Goal: Task Accomplishment & Management: Use online tool/utility

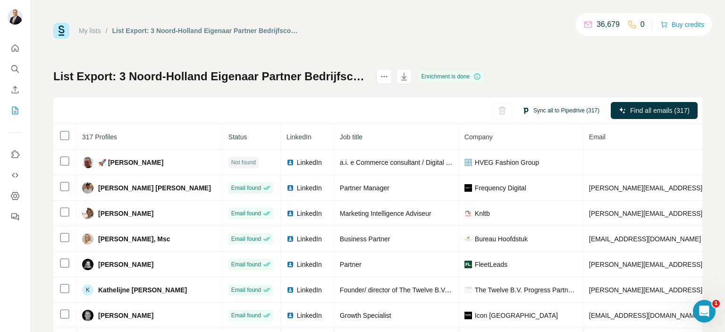
click at [562, 111] on button "Sync all to Pipedrive (317)" at bounding box center [560, 110] width 91 height 14
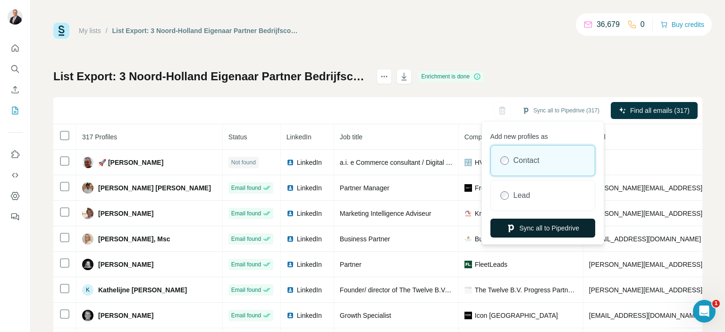
click at [542, 228] on button "Sync all to Pipedrive" at bounding box center [542, 228] width 105 height 19
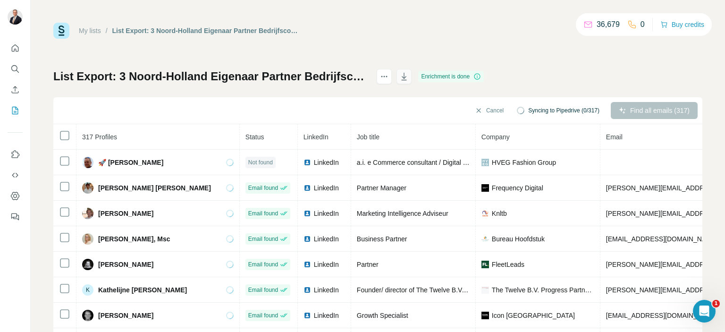
click at [409, 79] on icon "button" at bounding box center [403, 76] width 9 height 9
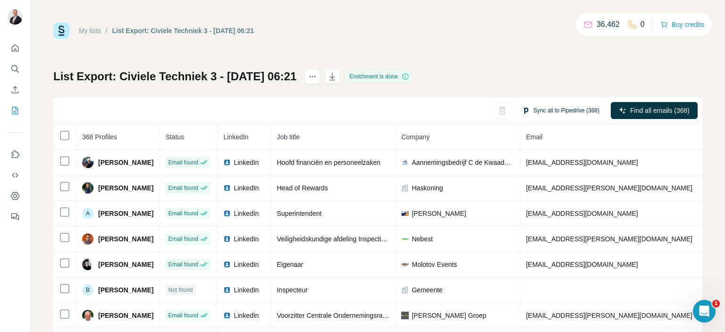
click at [542, 112] on button "Sync all to Pipedrive (368)" at bounding box center [560, 110] width 91 height 14
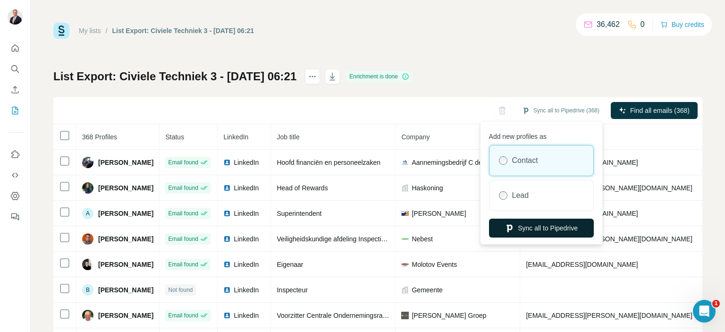
click at [558, 228] on button "Sync all to Pipedrive" at bounding box center [541, 228] width 105 height 19
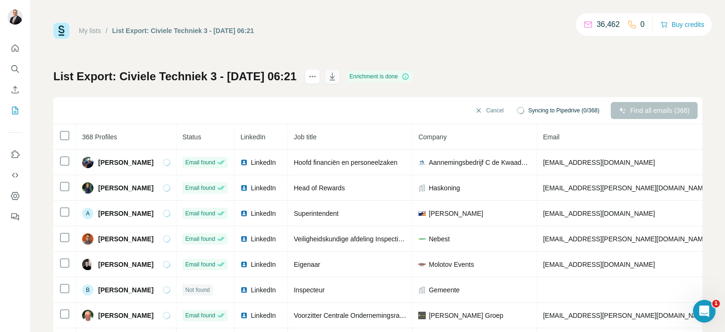
click at [337, 74] on icon "button" at bounding box center [332, 76] width 9 height 9
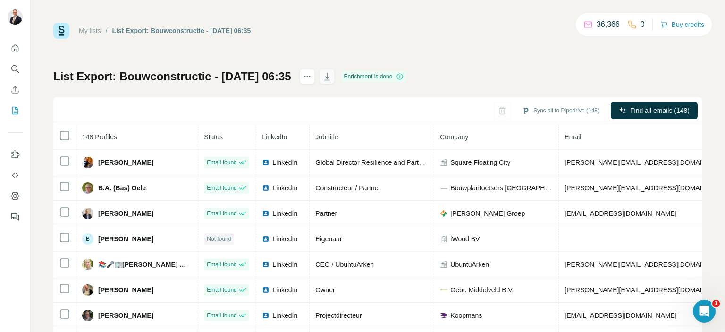
click at [332, 74] on icon "button" at bounding box center [326, 76] width 9 height 9
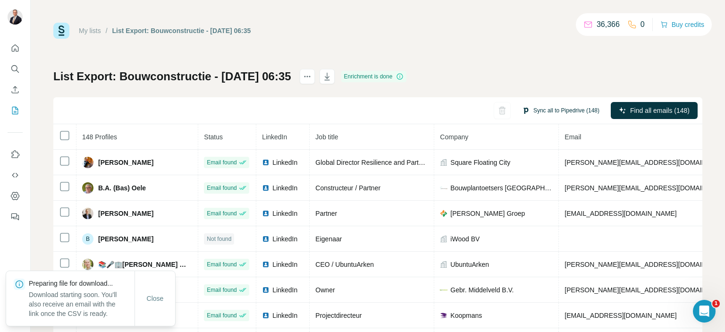
click at [548, 109] on button "Sync all to Pipedrive (148)" at bounding box center [560, 110] width 91 height 14
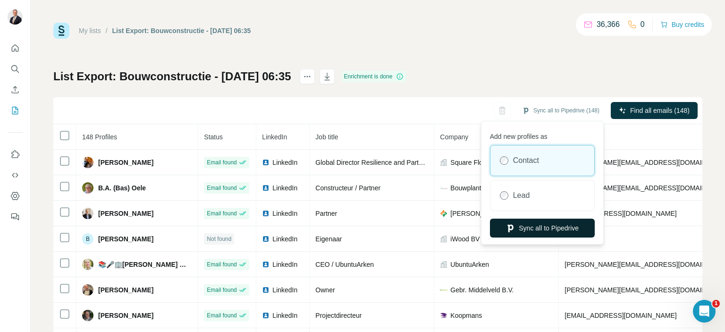
click at [542, 224] on button "Sync all to Pipedrive" at bounding box center [542, 228] width 105 height 19
